Goal: Task Accomplishment & Management: Complete application form

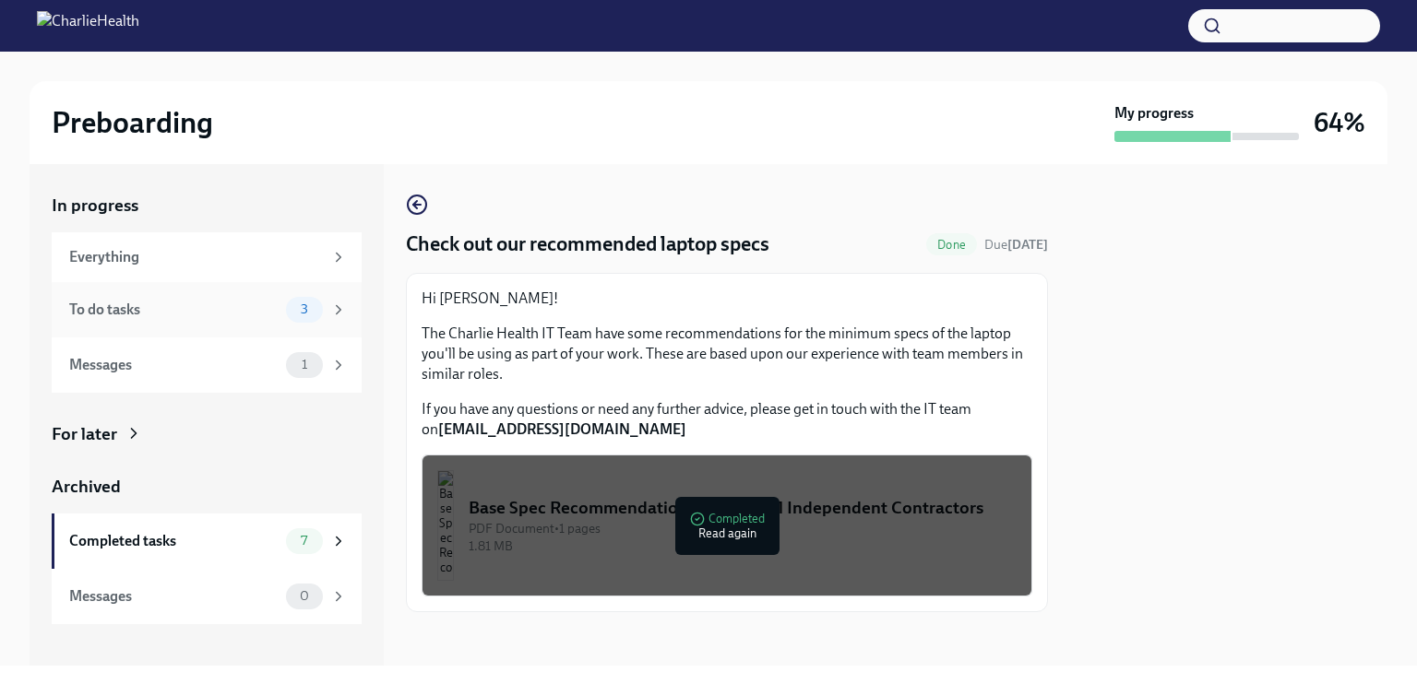
click at [268, 322] on div "To do tasks 3" at bounding box center [207, 309] width 310 height 55
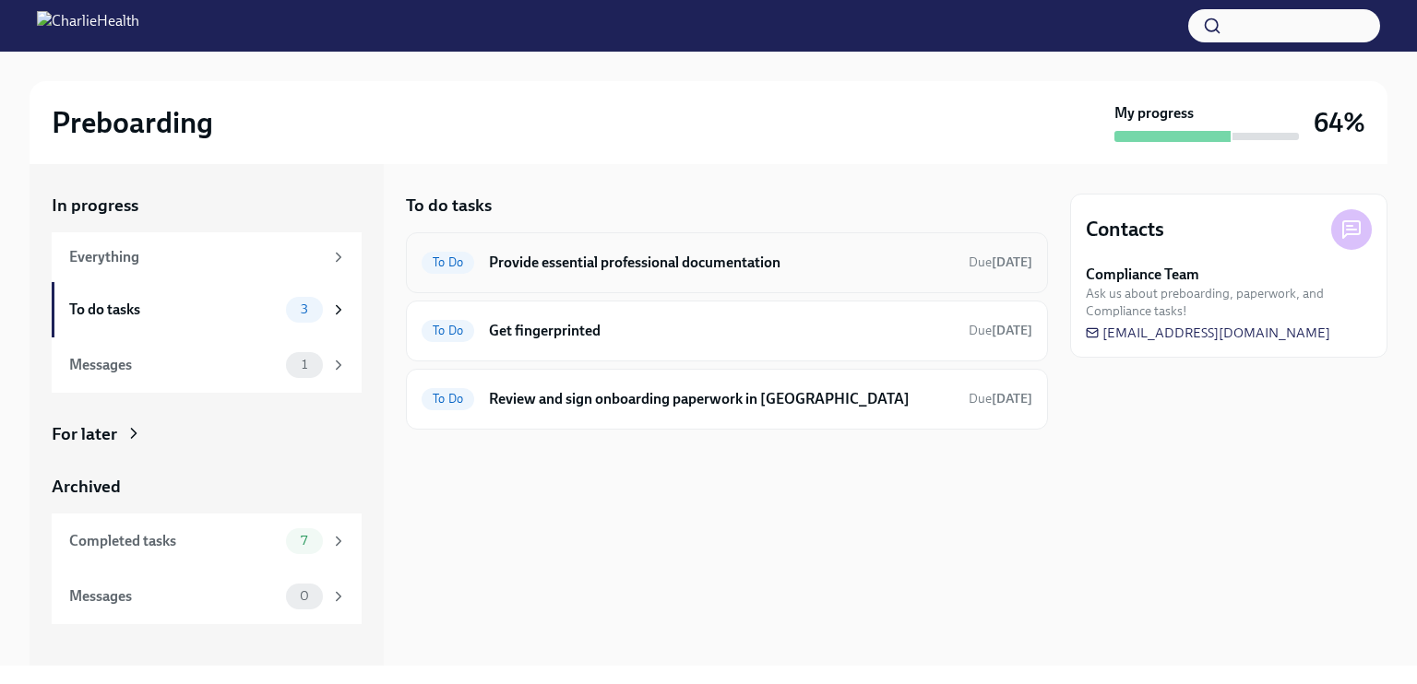
click at [752, 254] on h6 "Provide essential professional documentation" at bounding box center [721, 263] width 465 height 20
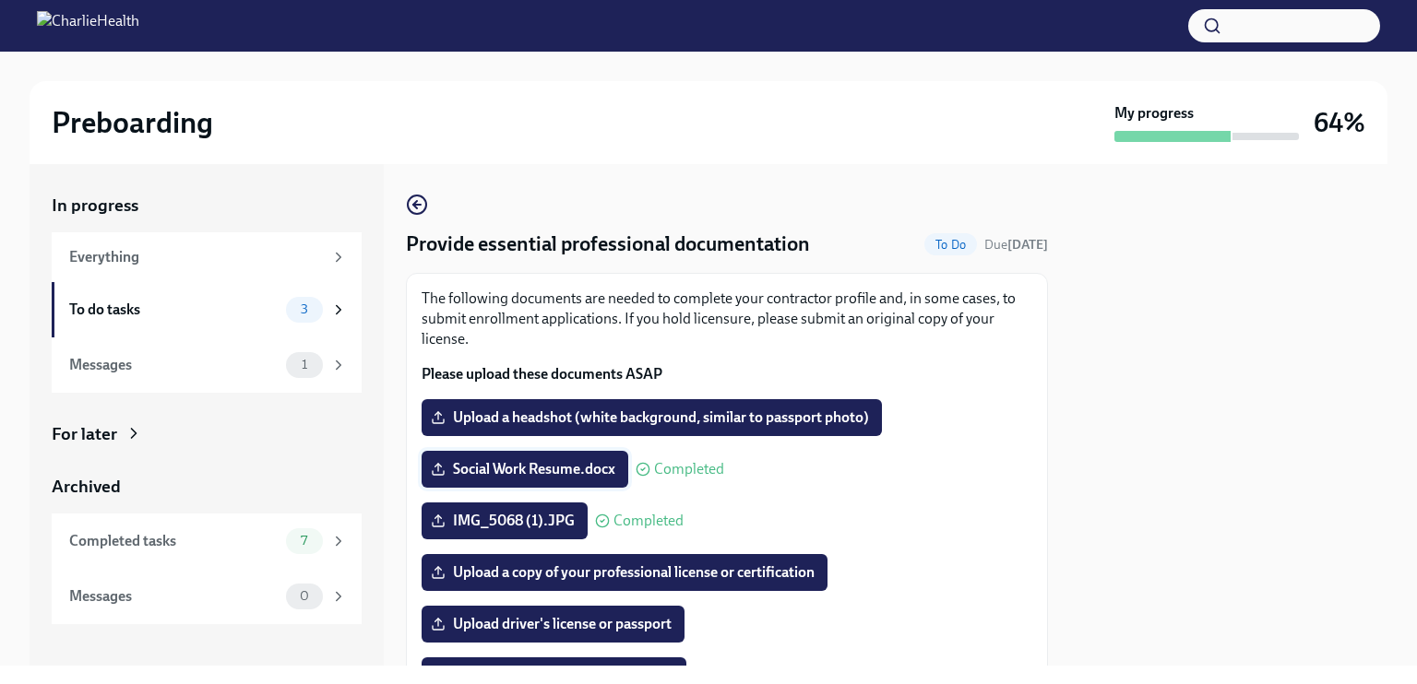
click at [435, 464] on icon at bounding box center [438, 469] width 15 height 15
click at [0, 0] on input "Social Work Resume.docx" at bounding box center [0, 0] width 0 height 0
click at [469, 464] on span "Social Work Resume.docx" at bounding box center [524, 469] width 181 height 18
click at [0, 0] on input "Social Work Resume.docx" at bounding box center [0, 0] width 0 height 0
click at [439, 470] on icon at bounding box center [438, 469] width 15 height 15
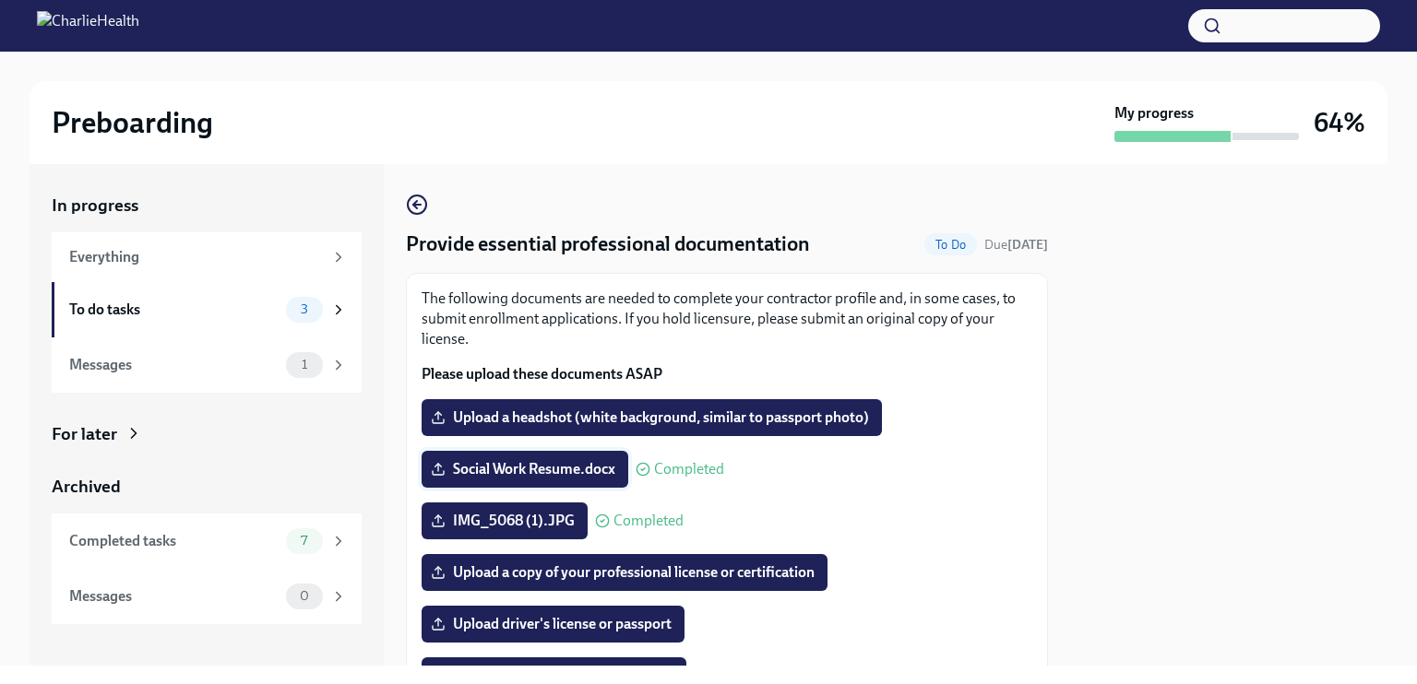
click at [0, 0] on input "Social Work Resume.docx" at bounding box center [0, 0] width 0 height 0
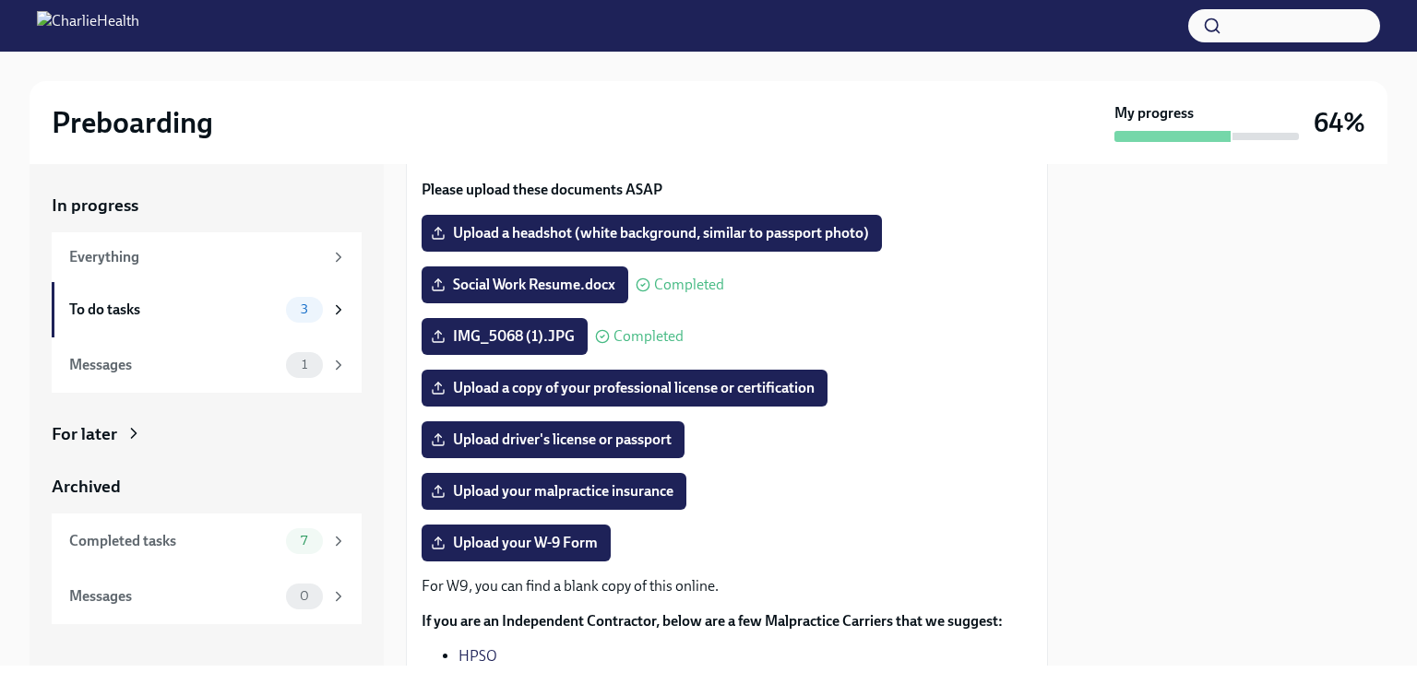
scroll to position [184, 0]
click at [226, 543] on div "Completed tasks" at bounding box center [173, 541] width 209 height 20
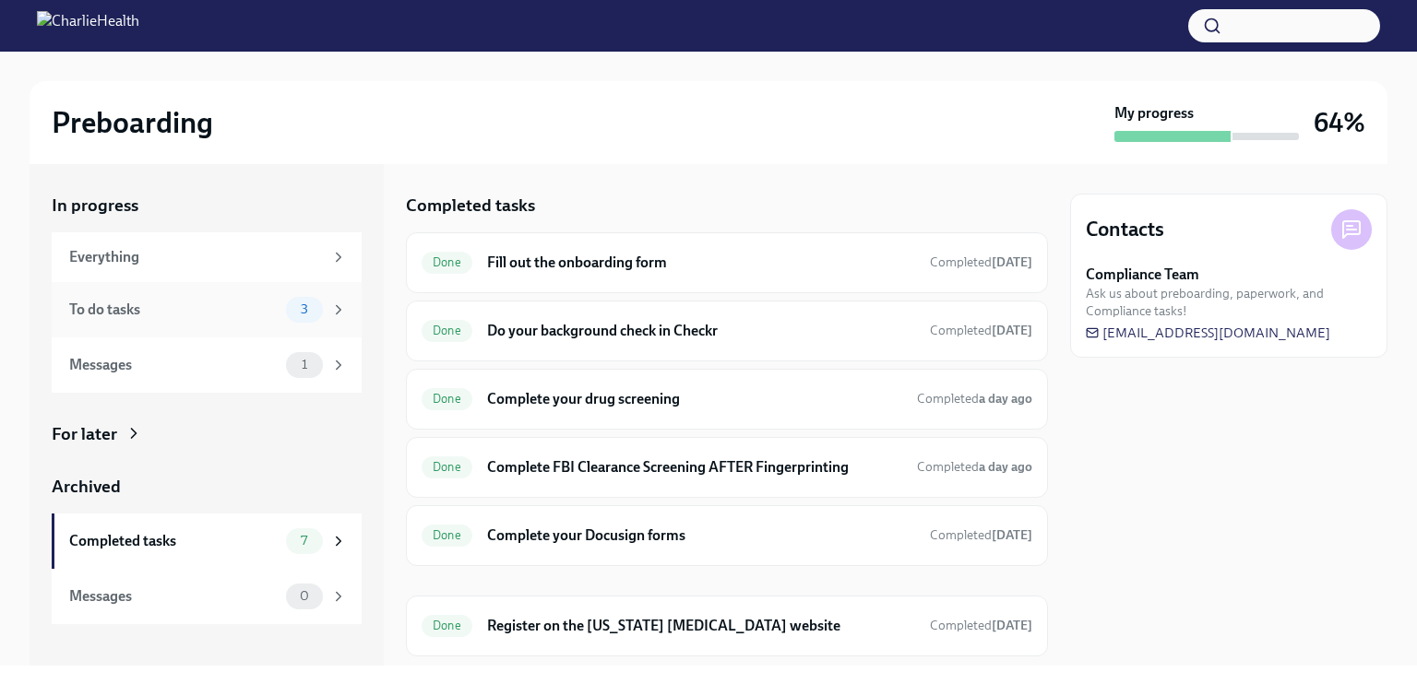
click at [227, 307] on div "To do tasks" at bounding box center [173, 310] width 209 height 20
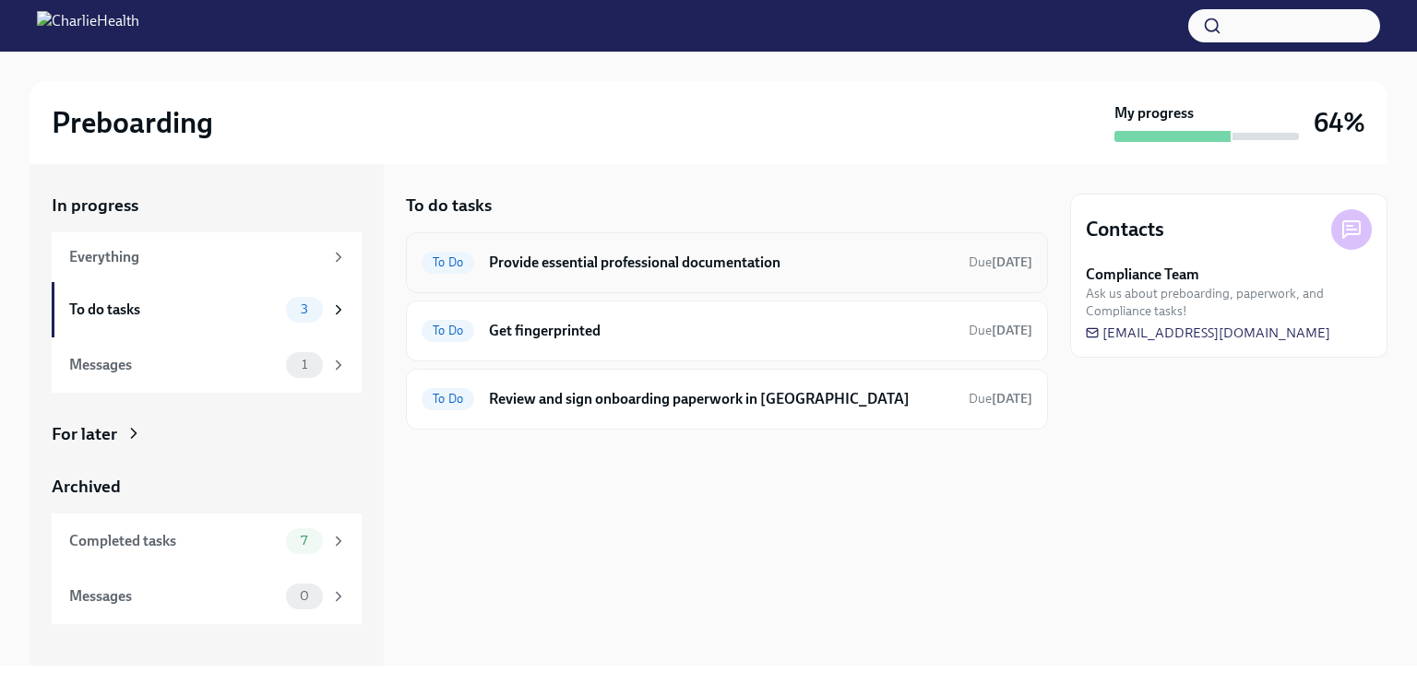
click at [601, 267] on h6 "Provide essential professional documentation" at bounding box center [721, 263] width 465 height 20
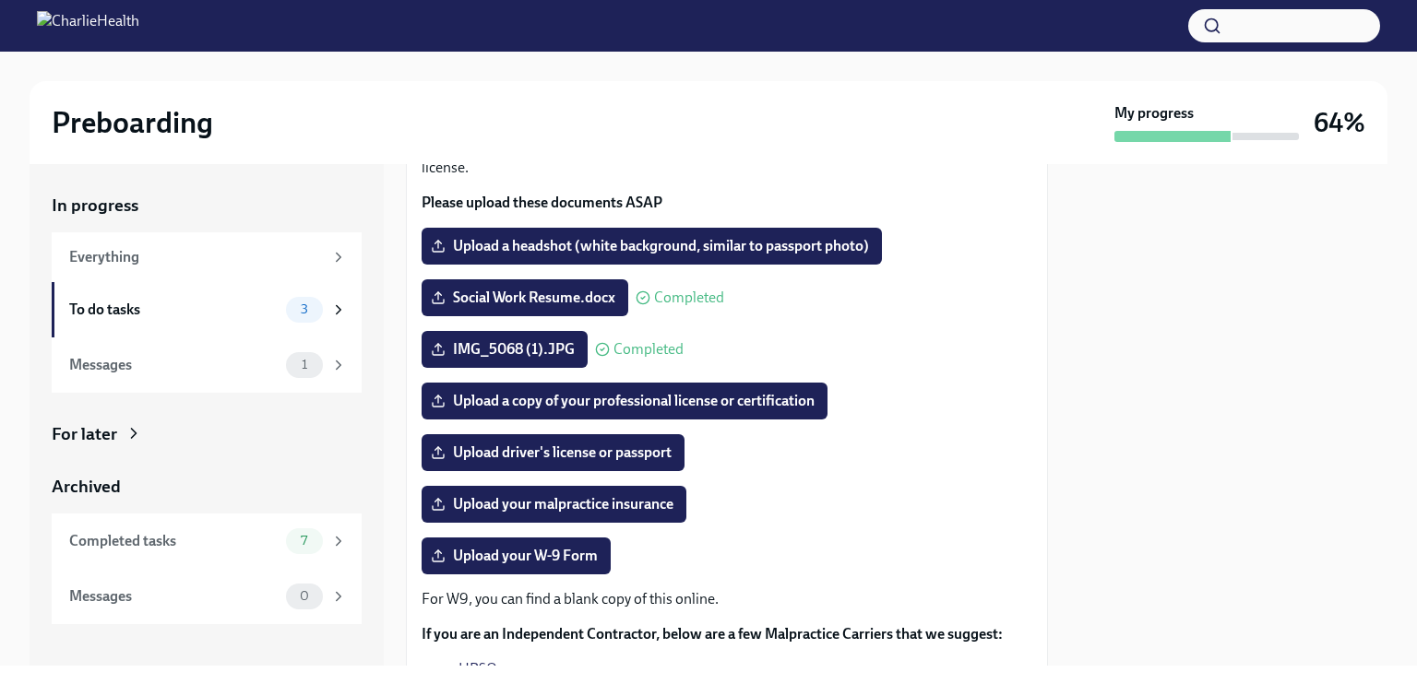
scroll to position [173, 0]
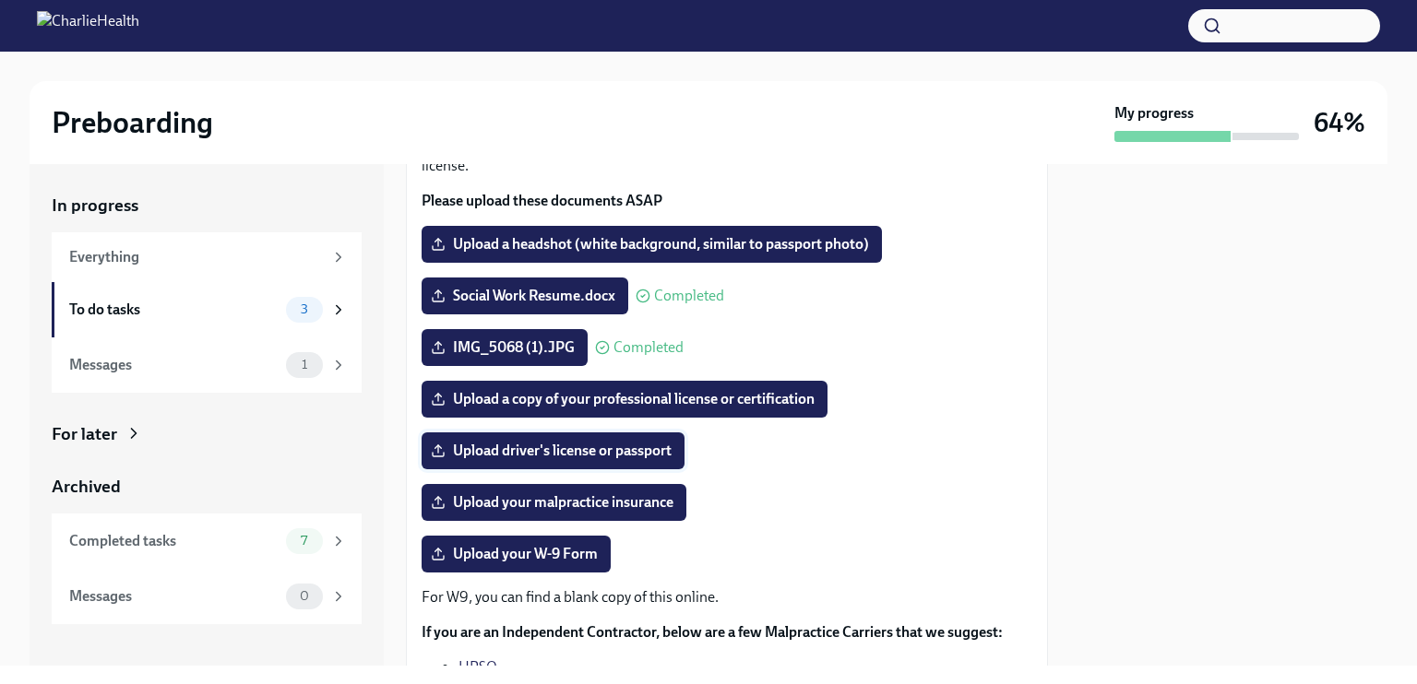
click at [629, 449] on span "Upload driver's license or passport" at bounding box center [552, 451] width 237 height 18
click at [0, 0] on input "Upload driver's license or passport" at bounding box center [0, 0] width 0 height 0
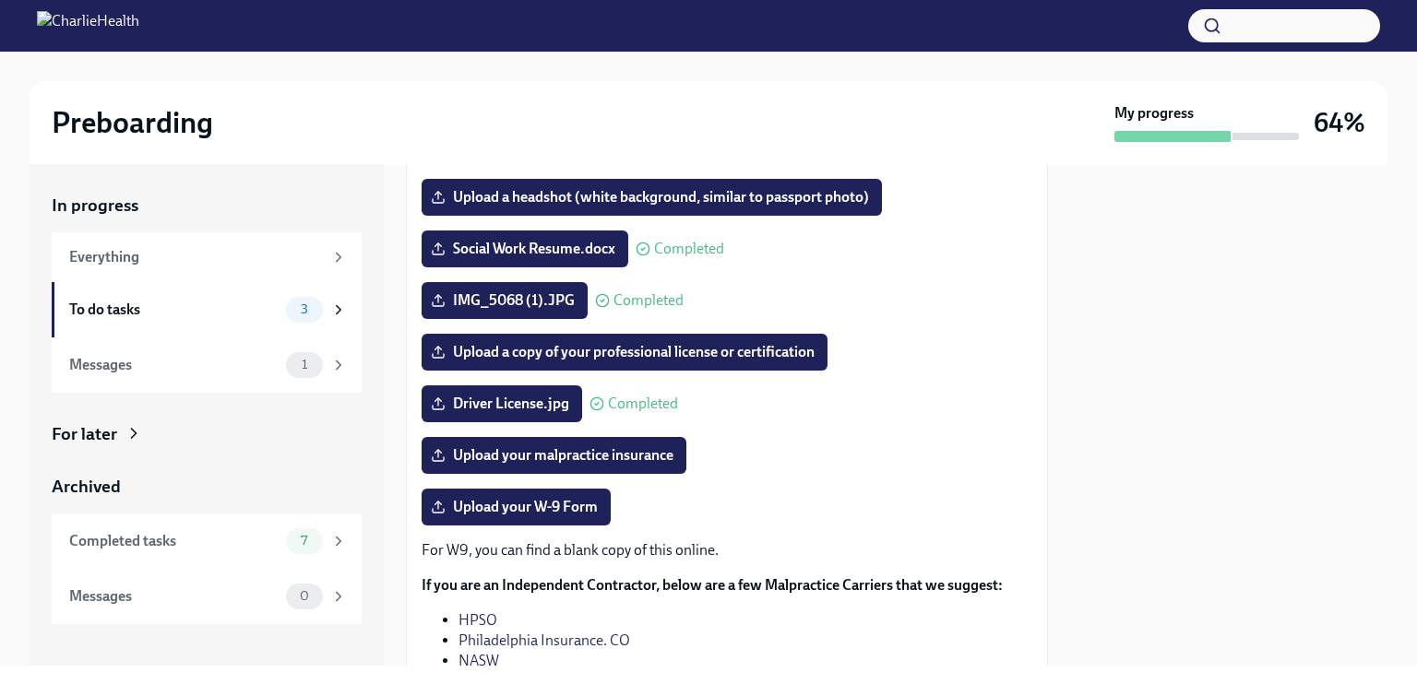
scroll to position [221, 0]
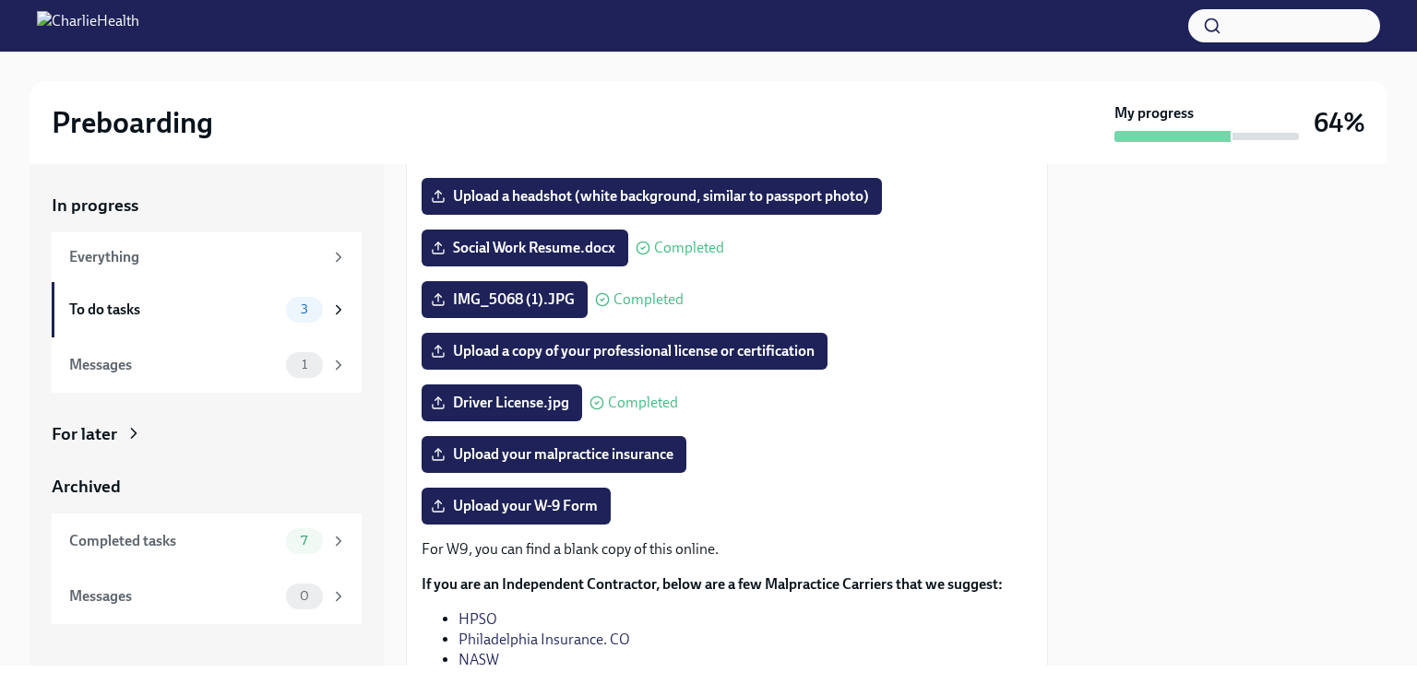
click at [1018, 338] on div "The following documents are needed to complete your contractor profile and, in …" at bounding box center [727, 394] width 642 height 685
drag, startPoint x: 1018, startPoint y: 338, endPoint x: 965, endPoint y: 450, distance: 123.8
click at [965, 450] on div "The following documents are needed to complete your contractor profile and, in …" at bounding box center [727, 394] width 642 height 685
click at [965, 450] on div "Upload your malpractice insurance" at bounding box center [727, 454] width 611 height 37
click at [1128, 436] on div at bounding box center [1228, 415] width 317 height 502
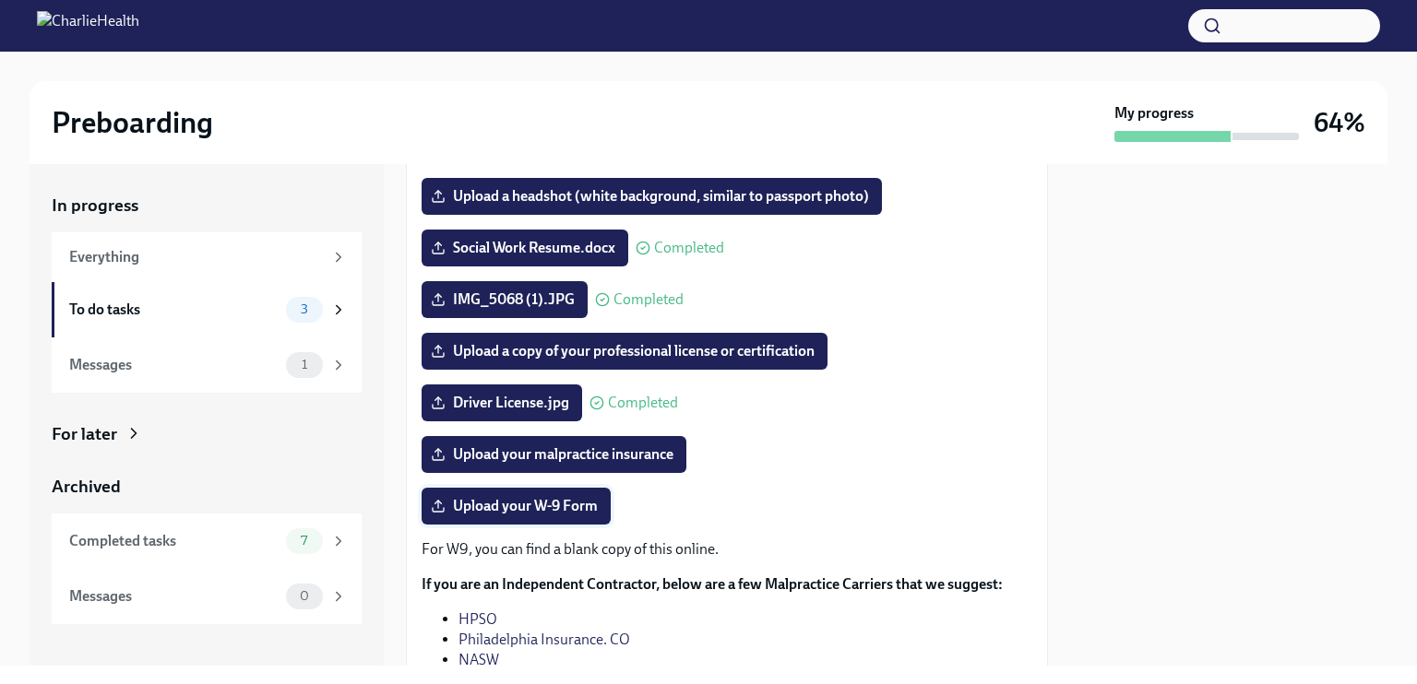
click at [497, 498] on span "Upload your W-9 Form" at bounding box center [515, 506] width 163 height 18
click at [0, 0] on input "Upload your W-9 Form" at bounding box center [0, 0] width 0 height 0
click at [280, 348] on div "Messages 1" at bounding box center [207, 365] width 310 height 55
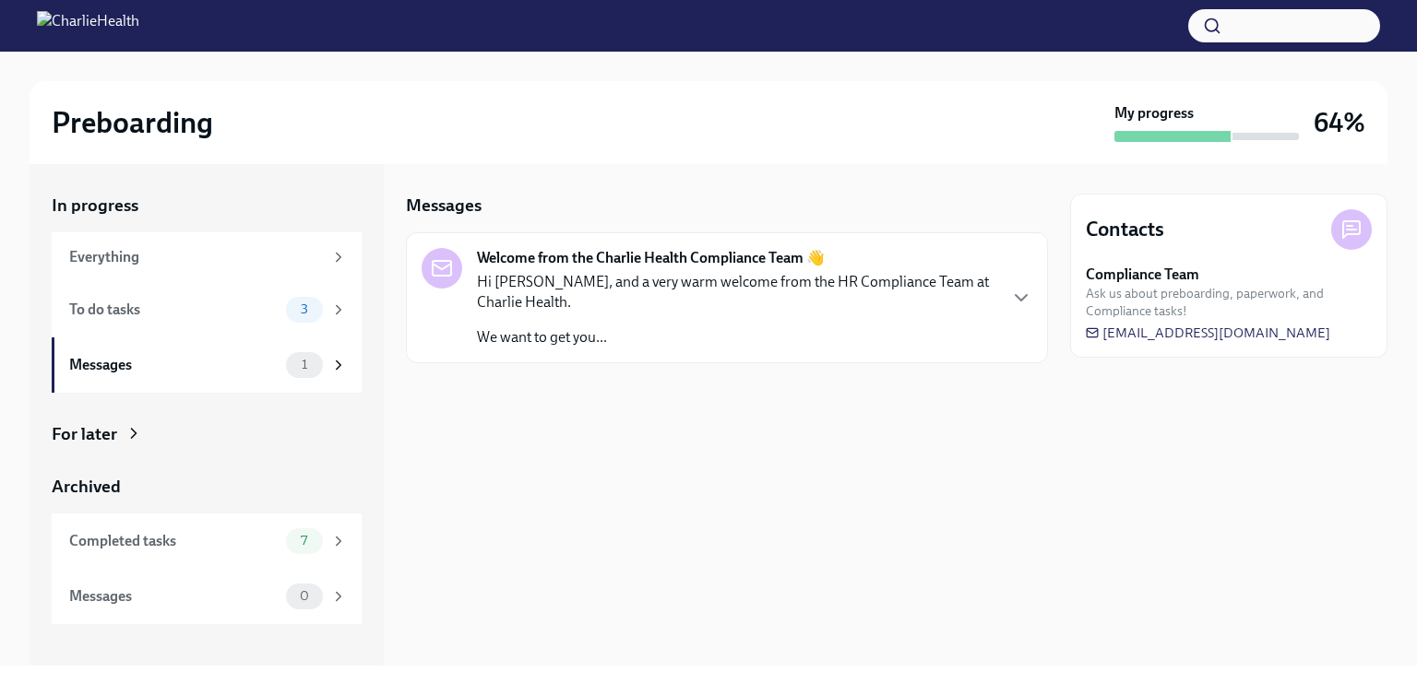
click at [681, 323] on div "Hi [PERSON_NAME], and a very warm welcome from the HR Compliance Team at Charli…" at bounding box center [736, 310] width 518 height 76
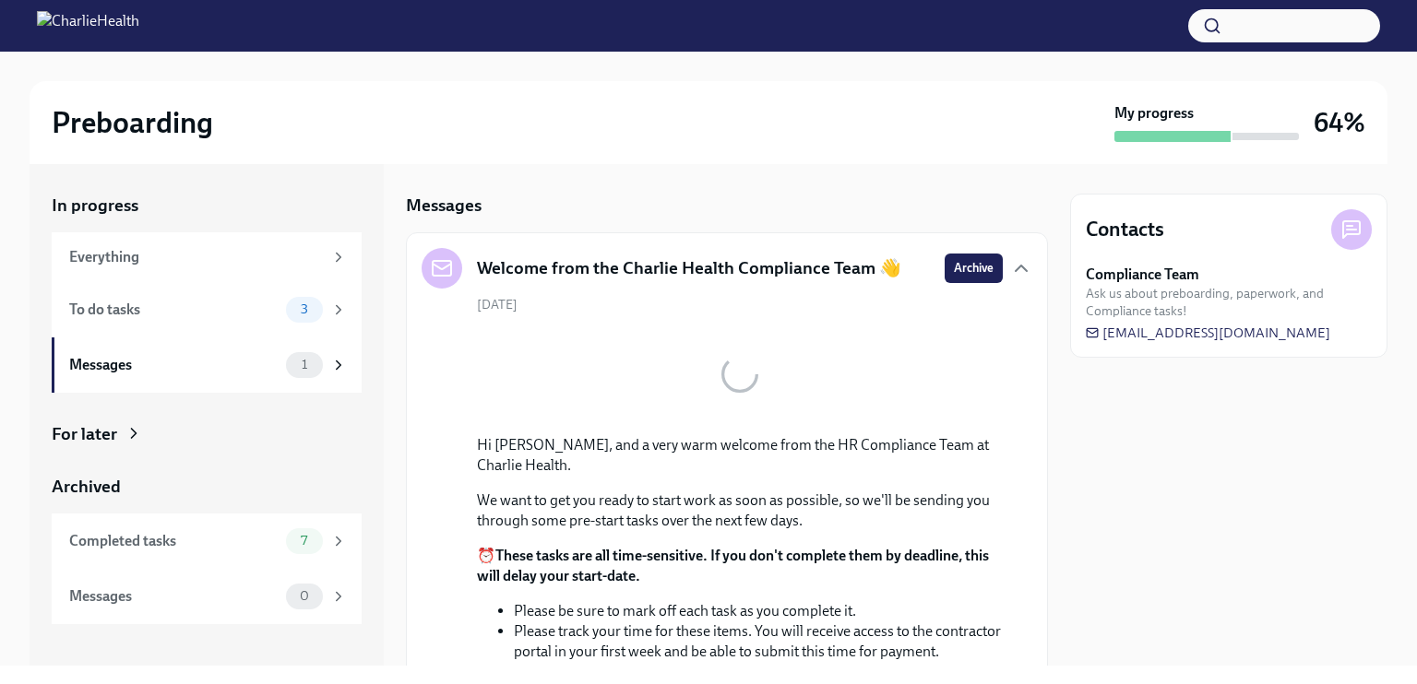
click at [681, 323] on div "[DATE] Hi [PERSON_NAME], and a very warm welcome from the HR Compliance Team at…" at bounding box center [727, 507] width 611 height 422
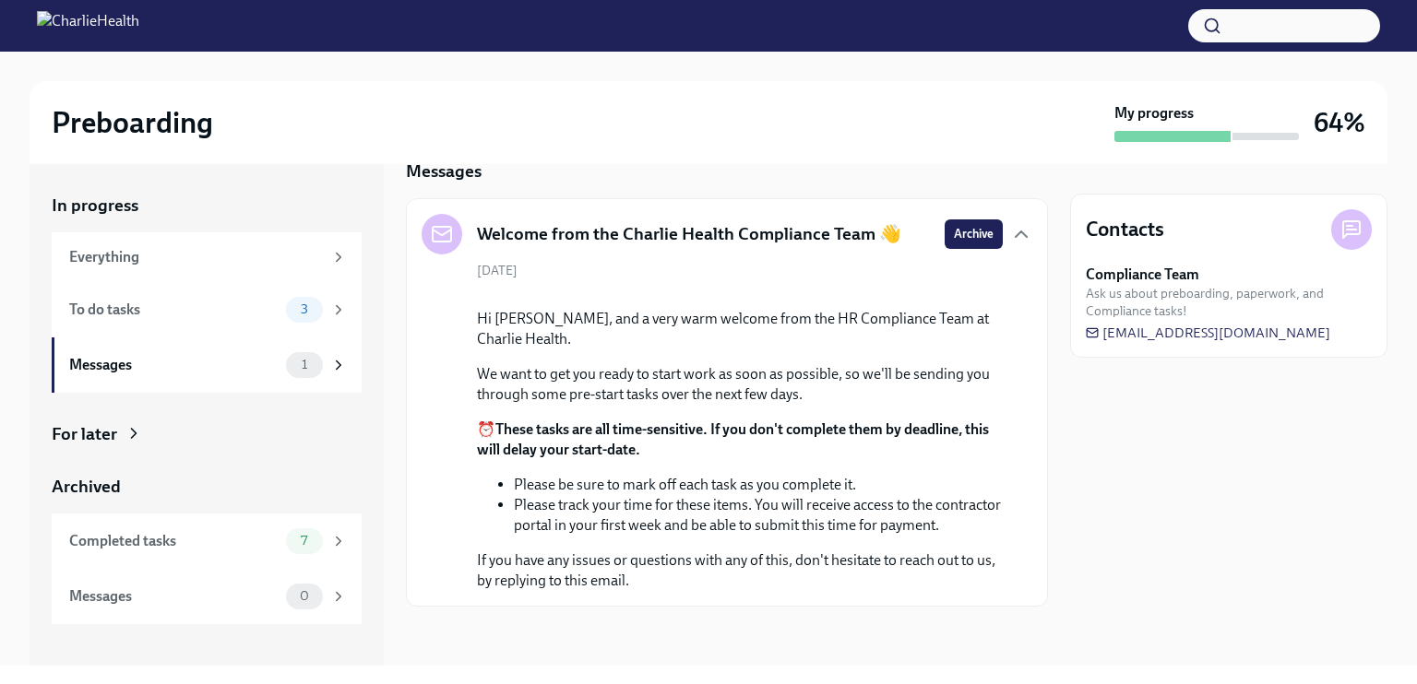
scroll to position [200, 0]
click at [235, 316] on div "To do tasks" at bounding box center [173, 310] width 209 height 20
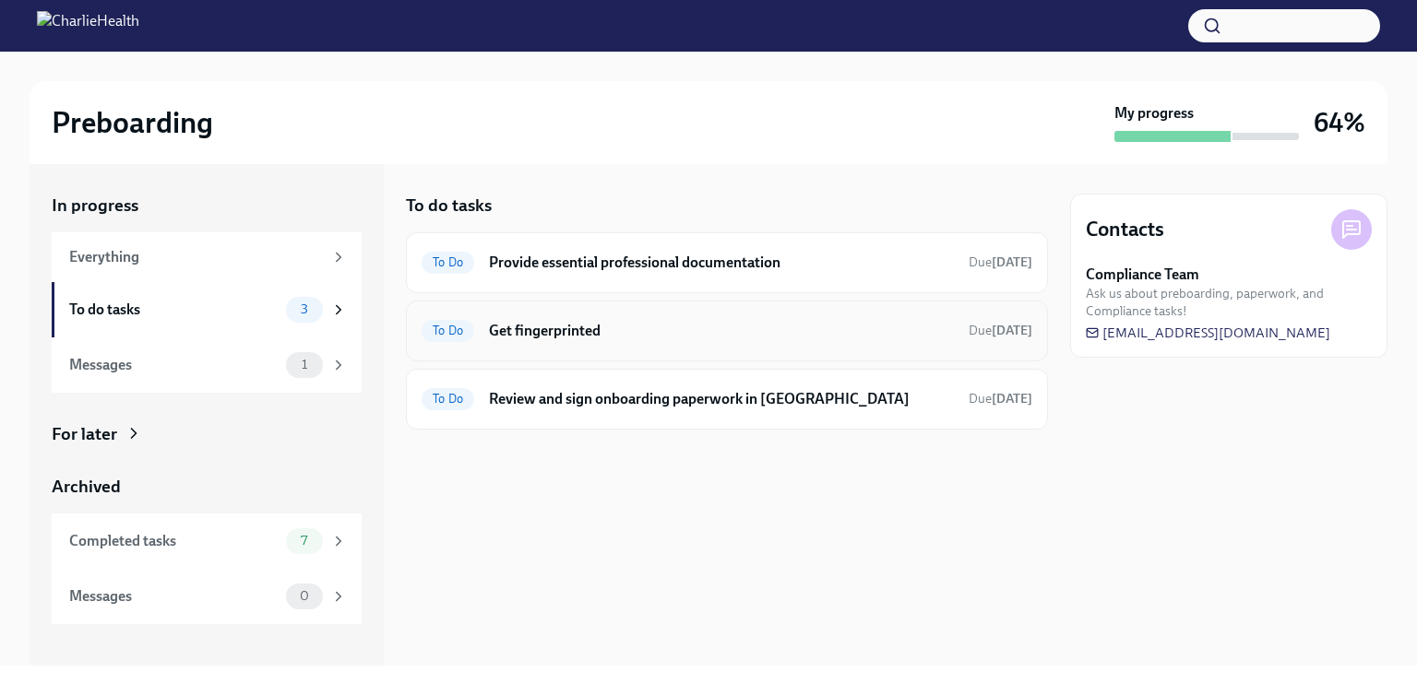
click at [583, 326] on h6 "Get fingerprinted" at bounding box center [721, 331] width 465 height 20
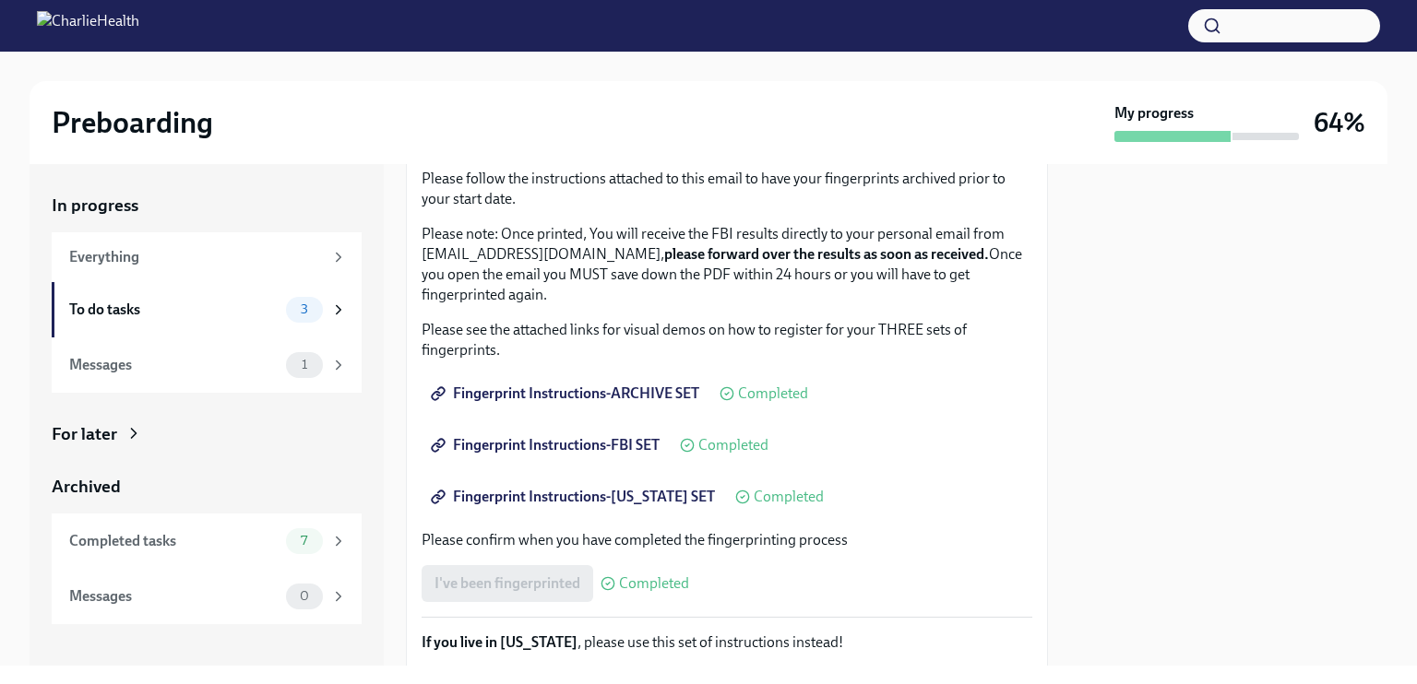
scroll to position [188, 0]
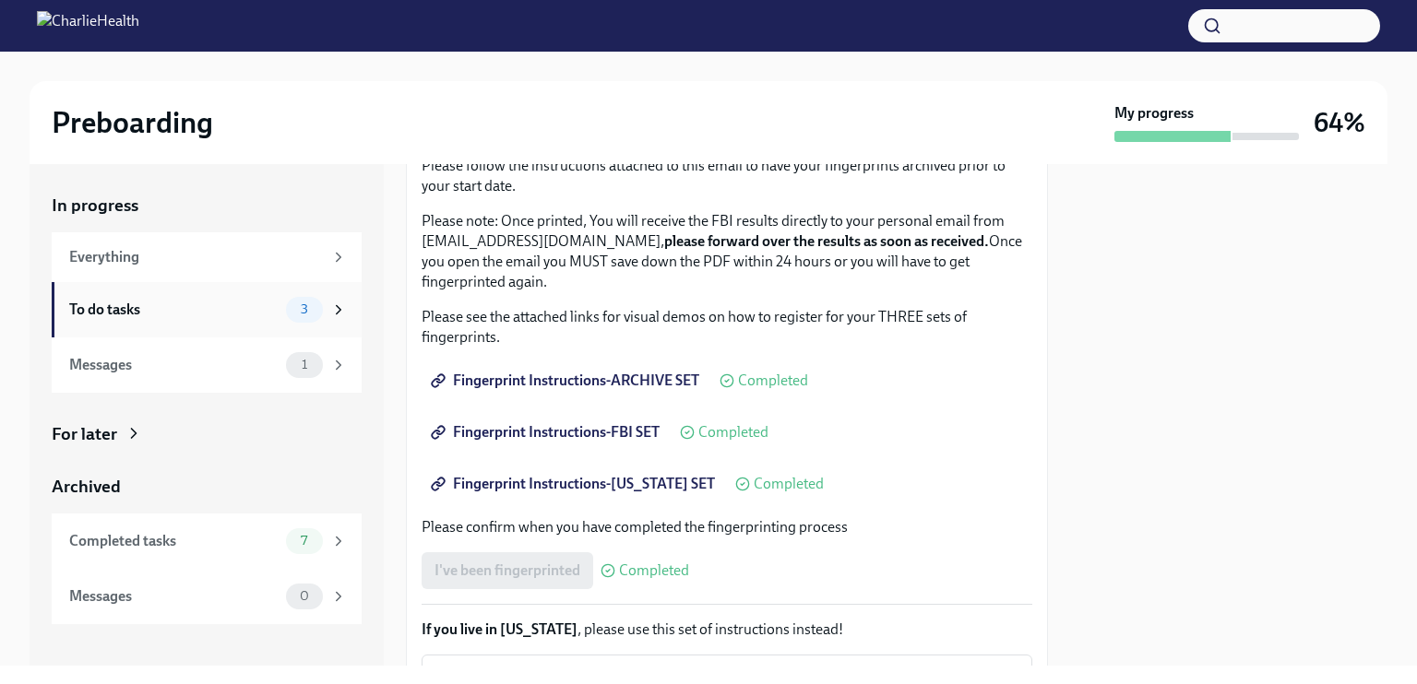
click at [133, 300] on div "To do tasks" at bounding box center [173, 310] width 209 height 20
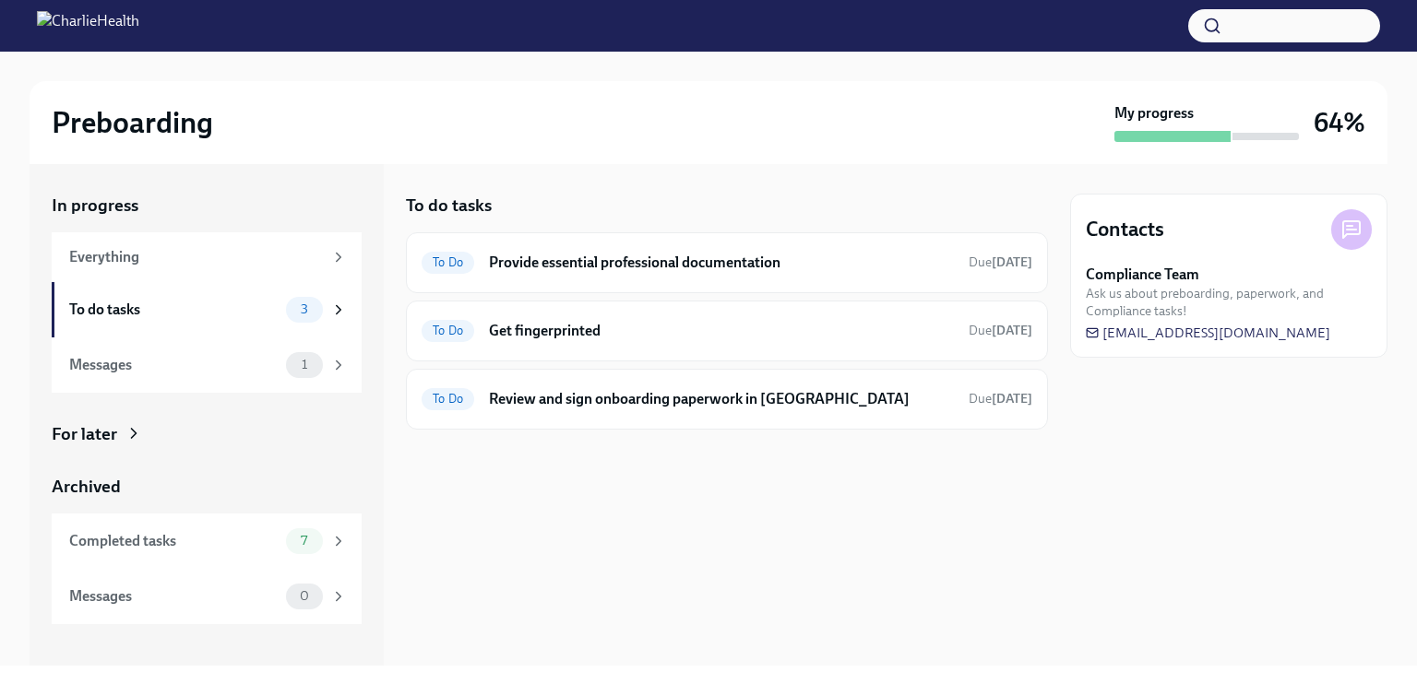
click at [1372, 237] on div "Contacts Compliance Team Ask us about preboarding, paperwork, and Compliance ta…" at bounding box center [1228, 276] width 317 height 164
click at [1353, 231] on icon at bounding box center [1351, 230] width 22 height 22
click at [238, 304] on div "To do tasks" at bounding box center [173, 310] width 209 height 20
click at [716, 267] on h6 "Provide essential professional documentation" at bounding box center [721, 263] width 465 height 20
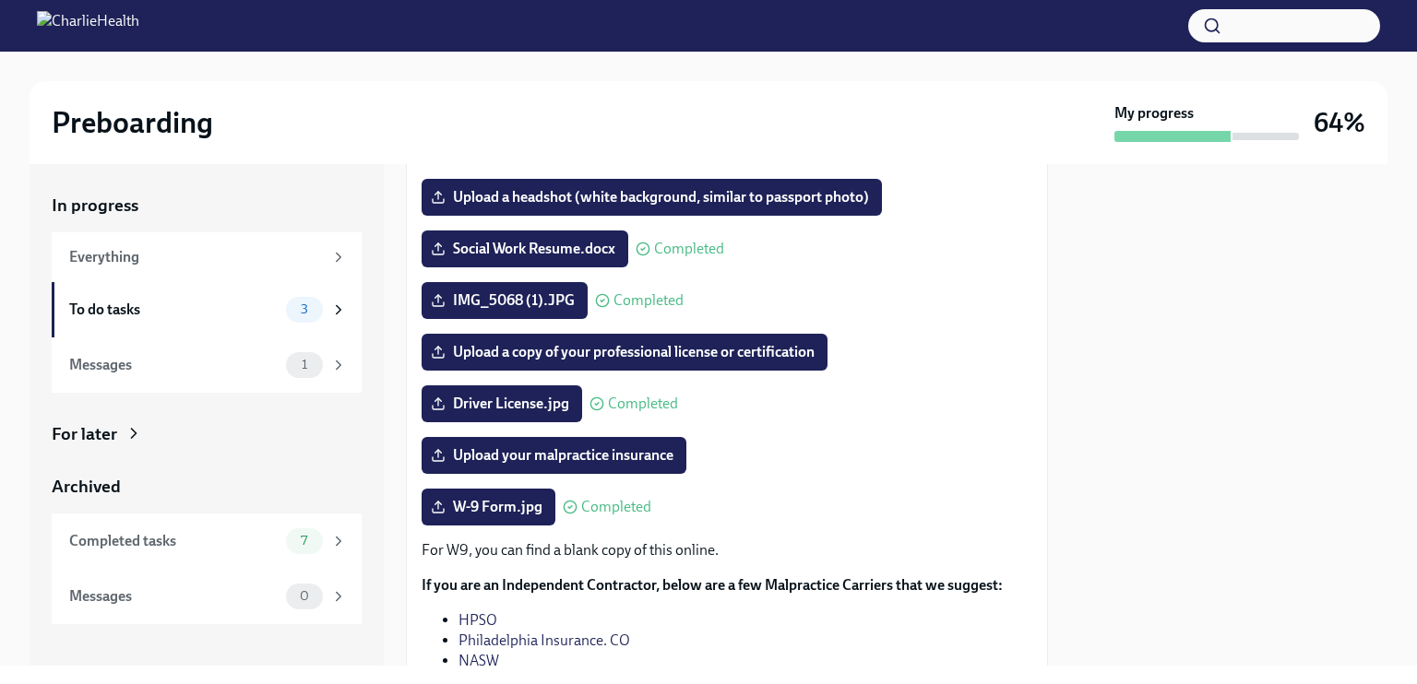
scroll to position [224, 0]
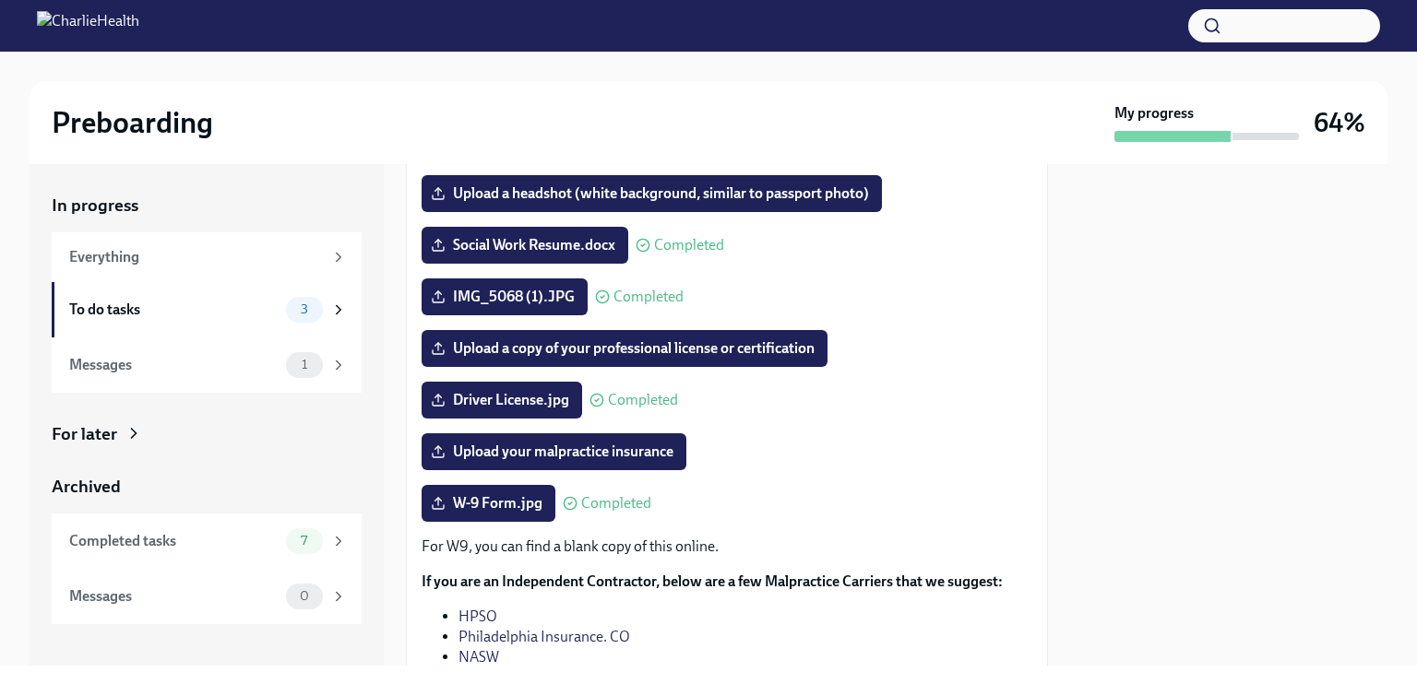
click at [481, 616] on link "HPSO" at bounding box center [477, 617] width 39 height 18
click at [577, 630] on link "Philadelphia Insurance. CO" at bounding box center [544, 637] width 172 height 18
